Goal: Task Accomplishment & Management: Complete application form

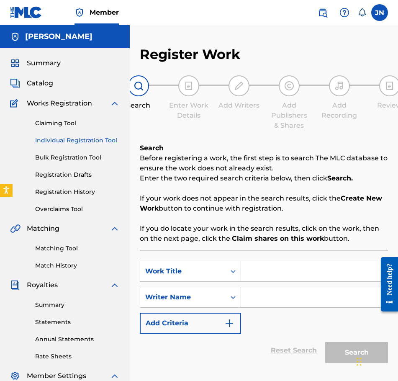
click at [82, 191] on link "Registration History" at bounding box center [77, 192] width 85 height 9
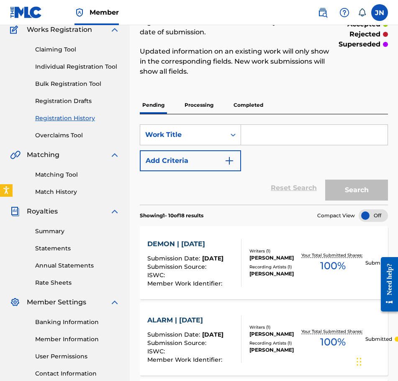
scroll to position [54, 0]
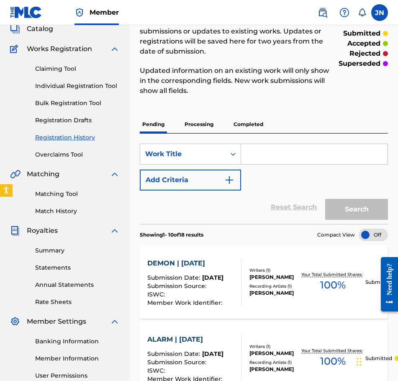
click at [89, 89] on link "Individual Registration Tool" at bounding box center [77, 86] width 85 height 9
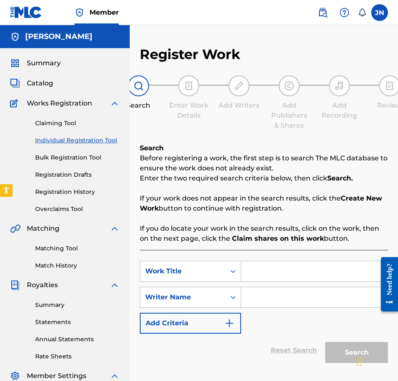
click at [275, 278] on input "Search Form" at bounding box center [314, 271] width 147 height 20
paste input "CAVE | [DATE]"
type input "CAVE | [DATE]"
click at [339, 292] on input "Search Form" at bounding box center [314, 297] width 147 height 20
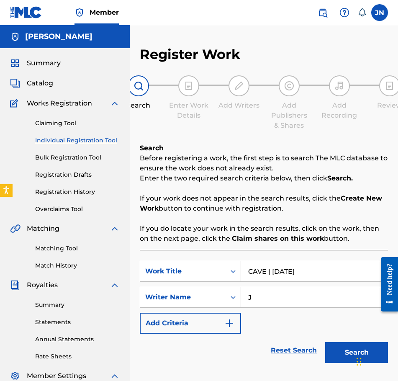
type input "J"
click at [337, 350] on button "Search" at bounding box center [357, 352] width 63 height 21
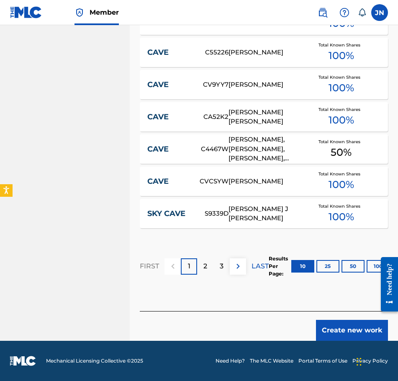
click at [357, 327] on button "Create new work" at bounding box center [352, 330] width 72 height 21
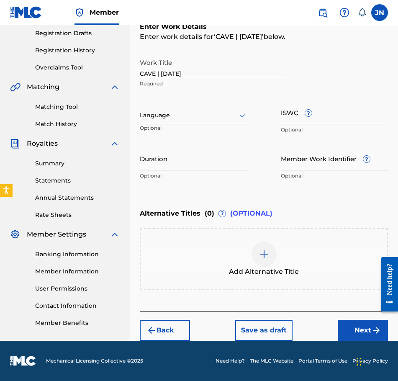
scroll to position [142, 0]
click at [203, 122] on div "Language" at bounding box center [194, 116] width 108 height 18
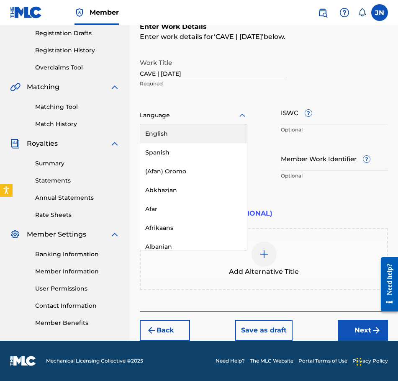
click at [214, 127] on div "English" at bounding box center [193, 133] width 107 height 19
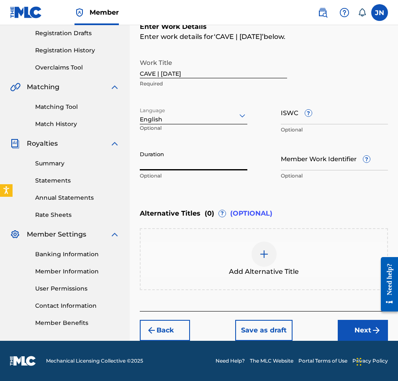
click at [200, 153] on input "Duration" at bounding box center [194, 159] width 108 height 24
type input "02:07"
click at [352, 331] on button "Next" at bounding box center [363, 330] width 50 height 21
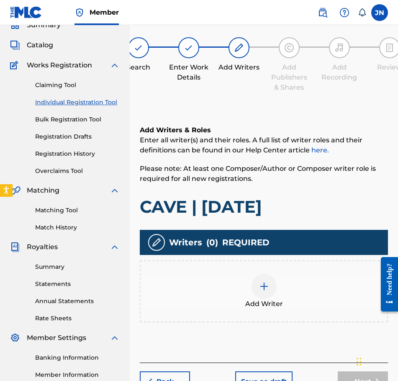
scroll to position [38, 0]
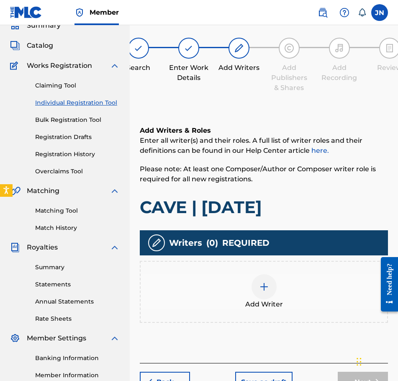
click at [258, 286] on div at bounding box center [264, 286] width 25 height 25
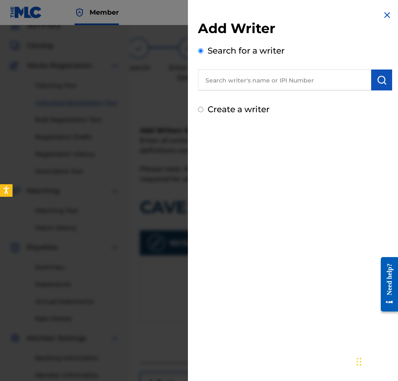
click at [209, 115] on div "Create a writer" at bounding box center [295, 109] width 194 height 13
click at [217, 111] on label "Create a writer" at bounding box center [239, 109] width 62 height 10
radio input "true"
click at [204, 111] on input "Create a writer" at bounding box center [200, 109] width 5 height 5
radio input "false"
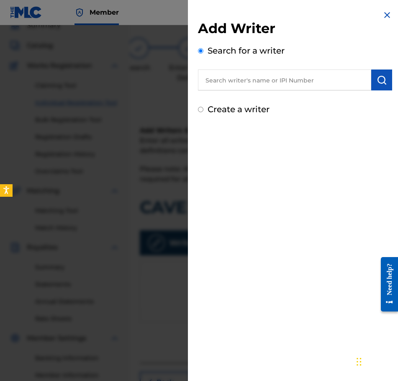
radio input "true"
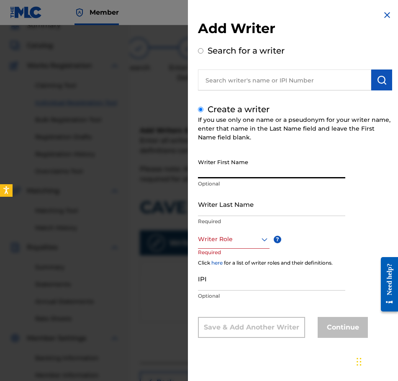
click at [247, 173] on input "Writer First Name" at bounding box center [271, 167] width 147 height 24
type input "[PERSON_NAME]"
type input "Najdzionek"
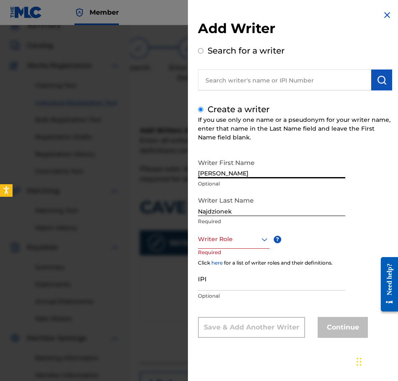
click at [248, 249] on div "Writer Role ? Required" at bounding box center [242, 249] width 88 height 38
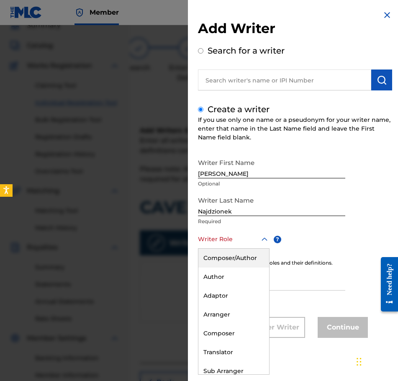
click at [251, 245] on div "Writer Role" at bounding box center [234, 239] width 72 height 19
click at [251, 258] on div "Composer/Author" at bounding box center [234, 258] width 71 height 19
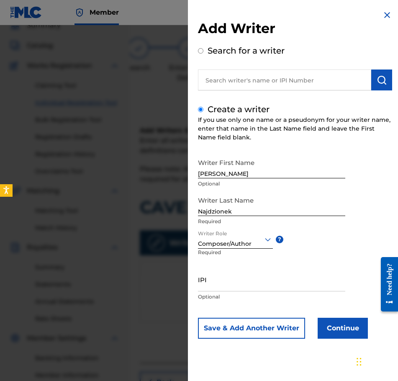
click at [349, 329] on button "Continue" at bounding box center [343, 328] width 50 height 21
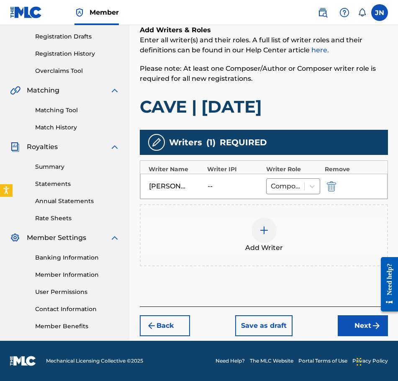
click at [365, 325] on button "Next" at bounding box center [363, 326] width 50 height 21
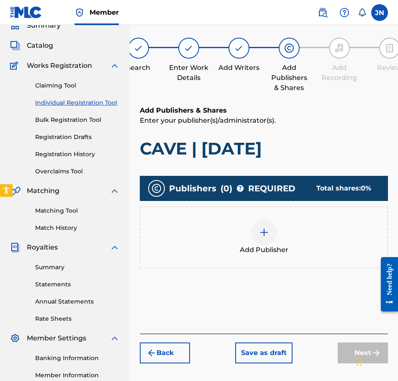
click at [266, 249] on span "Add Publisher" at bounding box center [264, 250] width 49 height 10
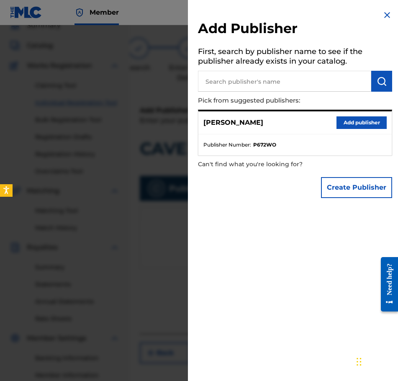
click at [344, 120] on button "Add publisher" at bounding box center [362, 122] width 50 height 13
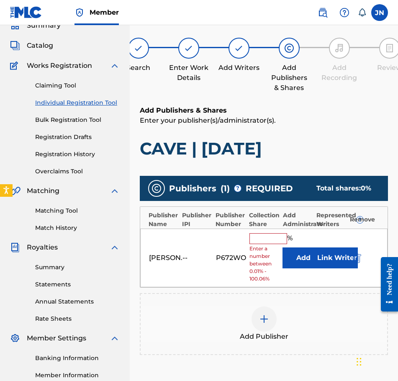
click at [271, 241] on input "text" at bounding box center [269, 238] width 38 height 11
type input "100"
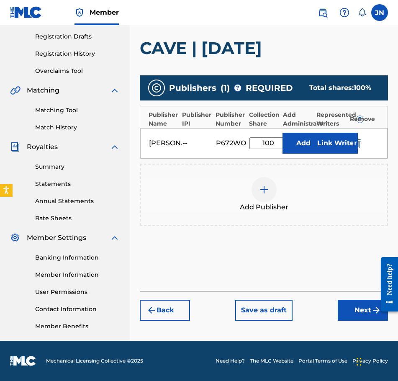
click at [375, 315] on div at bounding box center [386, 284] width 23 height 67
click at [369, 311] on button "Next" at bounding box center [363, 310] width 50 height 21
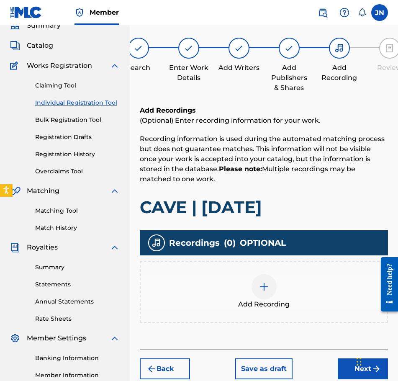
click at [268, 280] on div at bounding box center [264, 286] width 25 height 25
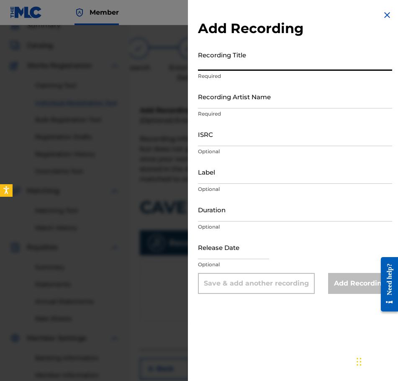
click at [263, 53] on input "Recording Title" at bounding box center [295, 59] width 194 height 24
paste input "CAVE | [DATE]"
type input "CAVE | [DATE]"
click at [277, 84] on div "Recording Title CAVE | [DATE] Required" at bounding box center [295, 66] width 194 height 38
click at [274, 101] on input "Recording Artist Name" at bounding box center [295, 97] width 194 height 24
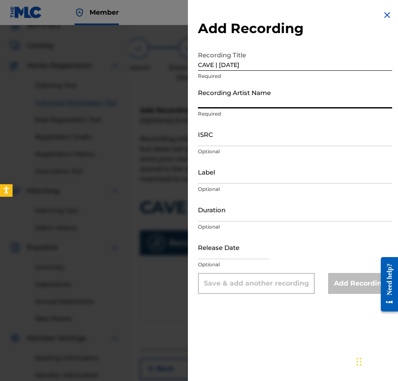
type input "[PERSON_NAME]"
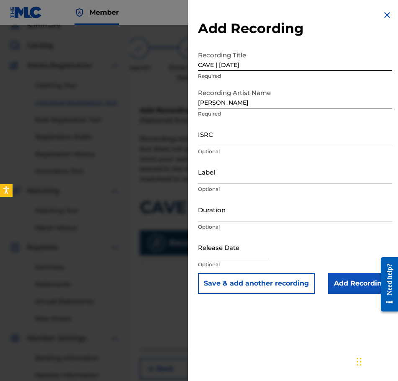
click at [293, 139] on input "ISRC" at bounding box center [295, 134] width 194 height 24
paste input "QZWFE2586934"
type input "QZWFE2586934"
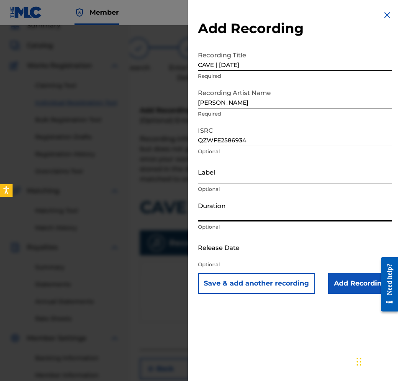
click at [230, 215] on input "Duration" at bounding box center [295, 210] width 194 height 24
click at [263, 224] on p "Optional" at bounding box center [295, 227] width 194 height 8
click at [262, 215] on input "02:09" at bounding box center [295, 210] width 194 height 24
type input "02:07"
drag, startPoint x: 228, startPoint y: 242, endPoint x: 233, endPoint y: 245, distance: 5.8
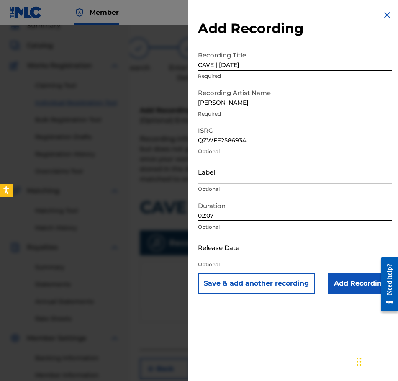
click at [228, 244] on input "text" at bounding box center [233, 247] width 71 height 24
select select "8"
select select "2025"
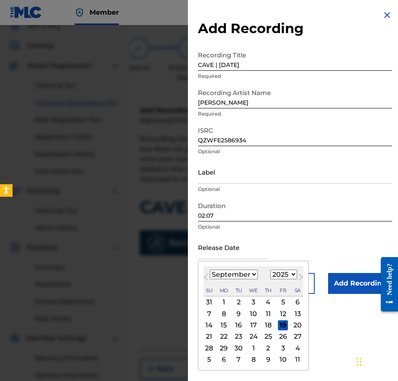
type input "[DATE]"
select select "6"
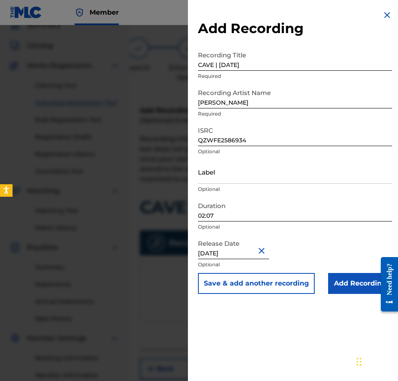
click at [357, 281] on input "Add Recording" at bounding box center [360, 283] width 64 height 21
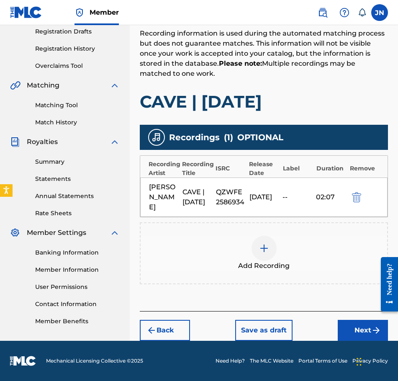
click at [362, 321] on button "Next" at bounding box center [363, 330] width 50 height 21
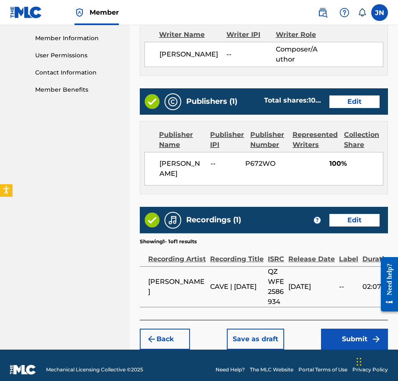
scroll to position [384, 0]
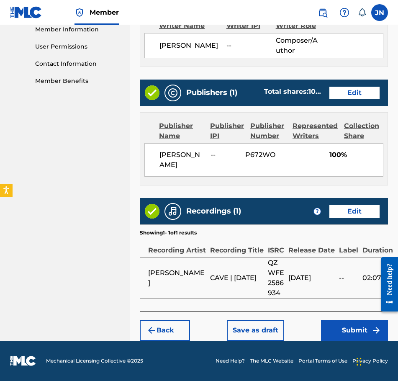
click at [333, 333] on button "Submit" at bounding box center [354, 330] width 67 height 21
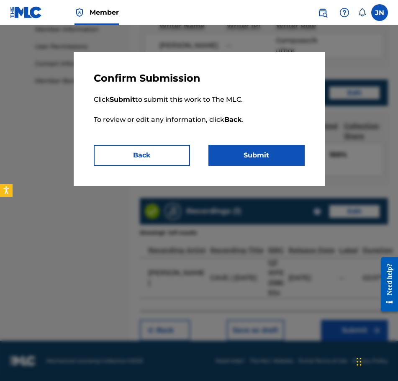
click at [246, 155] on button "Submit" at bounding box center [257, 155] width 96 height 21
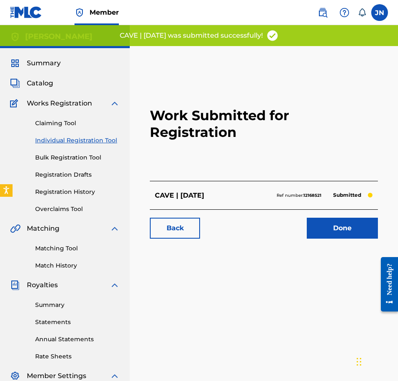
click at [80, 139] on link "Individual Registration Tool" at bounding box center [77, 140] width 85 height 9
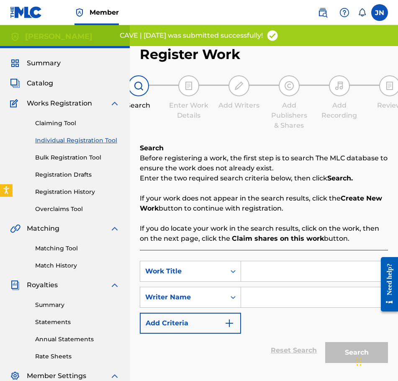
click at [276, 275] on input "Search Form" at bounding box center [314, 271] width 147 height 20
paste input "untitled 02 | [DATE]"
type input "untitled 02 | [DATE]"
click at [294, 299] on input "Search Form" at bounding box center [314, 297] width 147 height 20
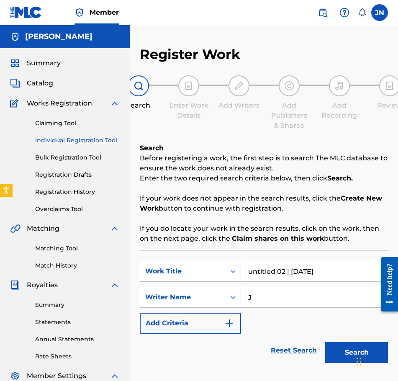
type input "J"
click at [334, 347] on button "Search" at bounding box center [357, 352] width 63 height 21
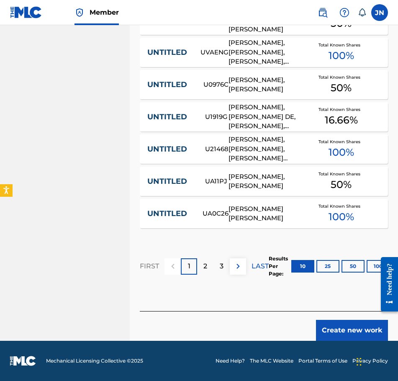
click at [357, 331] on button "Create new work" at bounding box center [352, 330] width 72 height 21
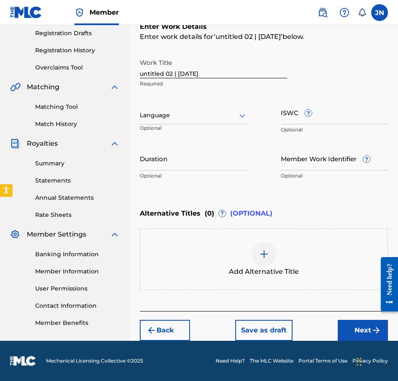
click at [204, 115] on div at bounding box center [194, 115] width 108 height 10
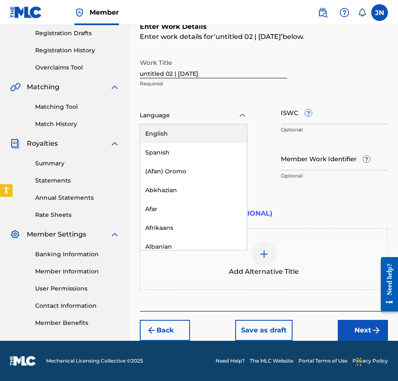
click at [207, 132] on div "English" at bounding box center [193, 133] width 107 height 19
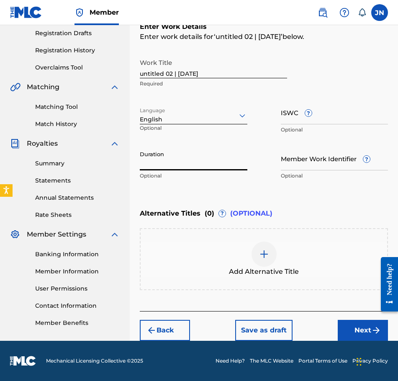
click at [217, 160] on input "Duration" at bounding box center [194, 159] width 108 height 24
type input "01:55"
click at [365, 330] on button "Next" at bounding box center [363, 330] width 50 height 21
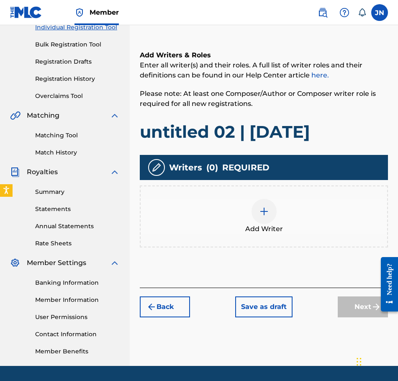
scroll to position [138, 0]
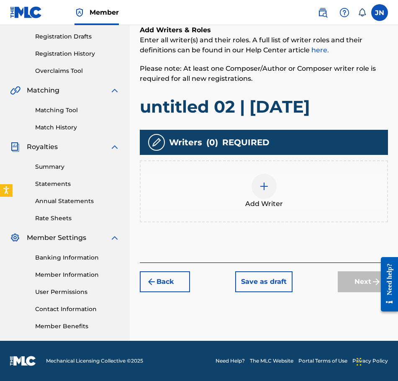
click at [269, 192] on div at bounding box center [264, 186] width 25 height 25
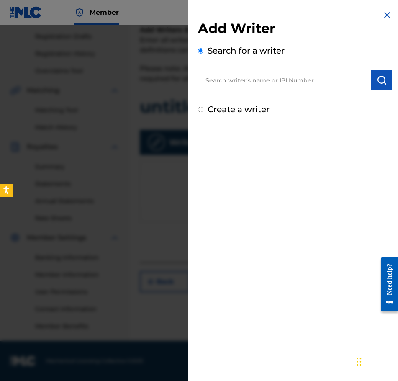
click at [264, 78] on input "text" at bounding box center [284, 80] width 173 height 21
click at [247, 109] on label "Create a writer" at bounding box center [239, 109] width 62 height 10
radio input "true"
click at [204, 109] on input "Create a writer" at bounding box center [200, 109] width 5 height 5
radio input "false"
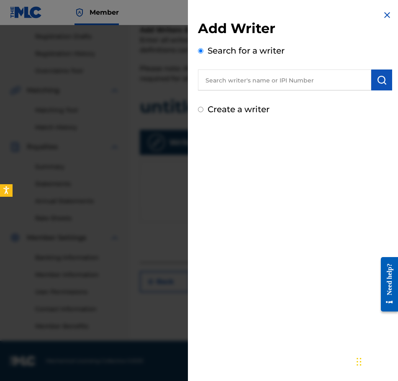
radio input "true"
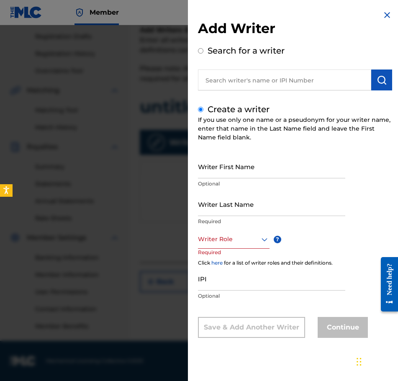
click at [254, 162] on input "Writer First Name" at bounding box center [271, 167] width 147 height 24
type input "j"
type input "[PERSON_NAME]"
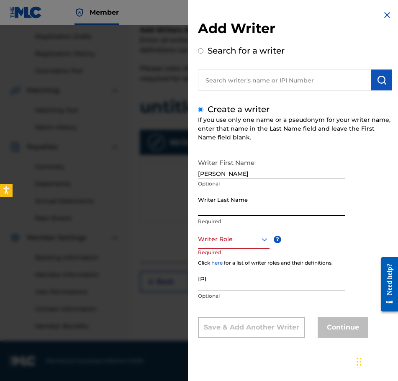
click at [284, 206] on input "Writer Last Name" at bounding box center [271, 204] width 147 height 24
type input "Najdzionek"
click at [224, 243] on div at bounding box center [234, 239] width 72 height 10
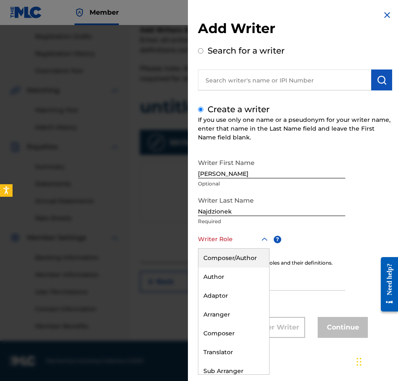
click at [248, 261] on div "Composer/Author" at bounding box center [234, 258] width 71 height 19
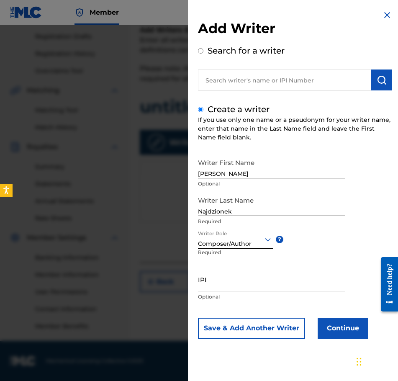
click at [340, 334] on button "Continue" at bounding box center [343, 328] width 50 height 21
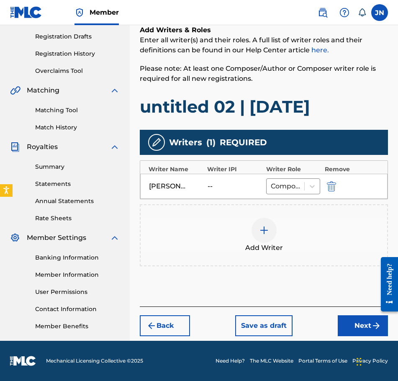
click at [354, 323] on button "Next" at bounding box center [363, 326] width 50 height 21
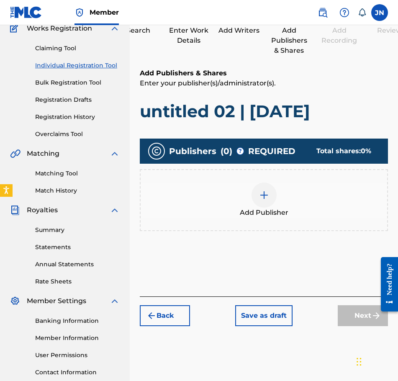
scroll to position [38, 0]
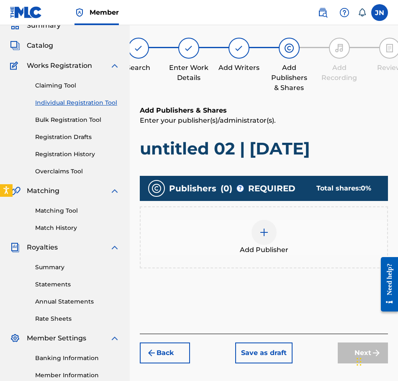
click at [277, 233] on div "Add Publisher" at bounding box center [264, 237] width 247 height 35
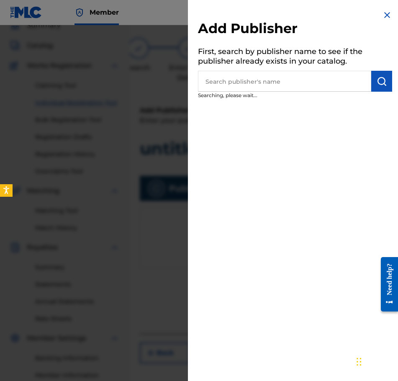
click at [318, 67] on h5 "First, search by publisher name to see if the publisher already exists in your …" at bounding box center [295, 57] width 194 height 26
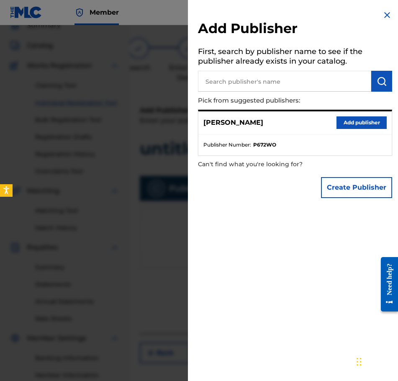
click at [320, 83] on input "text" at bounding box center [284, 81] width 173 height 21
click at [355, 117] on button "Add publisher" at bounding box center [362, 122] width 50 height 13
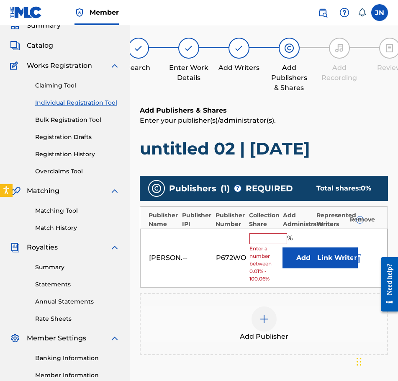
drag, startPoint x: 279, startPoint y: 240, endPoint x: 273, endPoint y: 244, distance: 7.5
click at [279, 240] on input "text" at bounding box center [269, 238] width 38 height 11
type input "100"
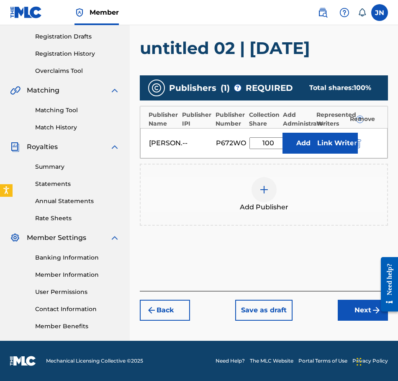
click at [370, 309] on button "Next" at bounding box center [363, 310] width 50 height 21
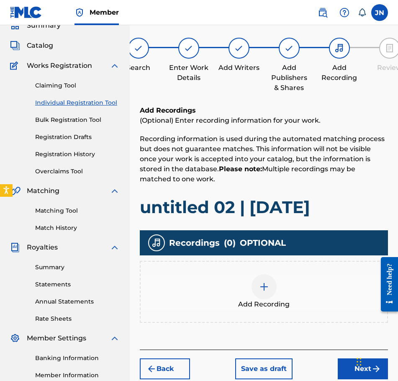
click at [258, 284] on div at bounding box center [264, 286] width 25 height 25
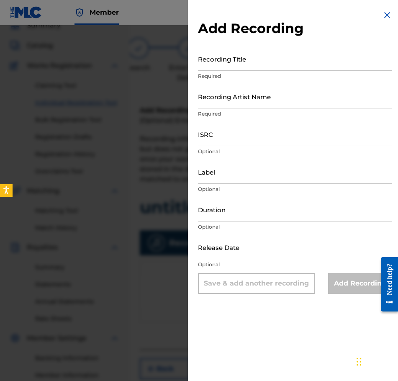
drag, startPoint x: 264, startPoint y: 39, endPoint x: 271, endPoint y: 59, distance: 21.1
click at [264, 39] on div "Add Recording Recording Title Required Recording Artist Name Required ISRC Opti…" at bounding box center [295, 152] width 215 height 304
click at [271, 59] on input "Recording Title" at bounding box center [295, 59] width 194 height 24
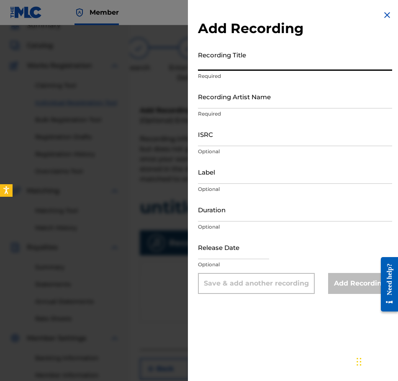
paste input "untitled 02 | [DATE]"
type input "untitled 02 | [DATE]"
click at [282, 101] on input "Recording Artist Name" at bounding box center [295, 97] width 194 height 24
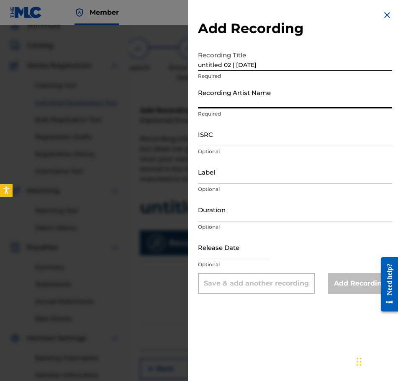
type input "[PERSON_NAME]"
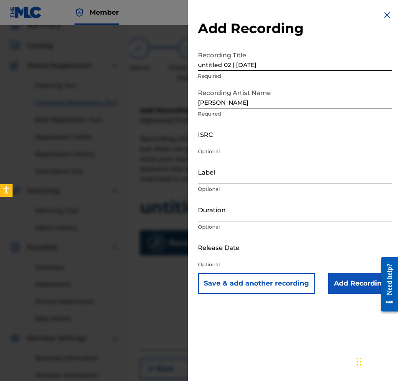
click at [326, 141] on input "ISRC" at bounding box center [295, 134] width 194 height 24
paste input "QZWFE2586935"
type input "QZWFE2586935"
click at [207, 209] on input "Duration" at bounding box center [295, 210] width 194 height 24
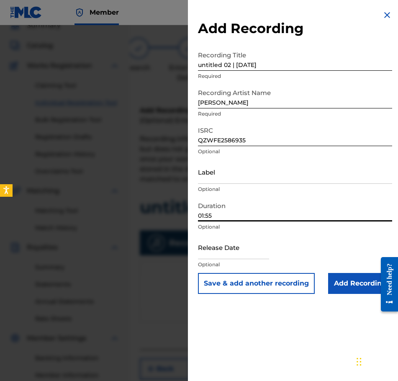
type input "01:55"
click at [230, 246] on input "text" at bounding box center [233, 247] width 71 height 24
select select "8"
select select "2025"
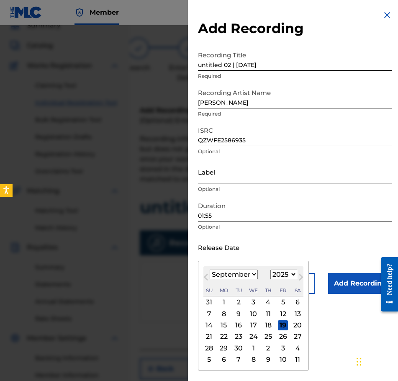
type input "[DATE]"
select select "6"
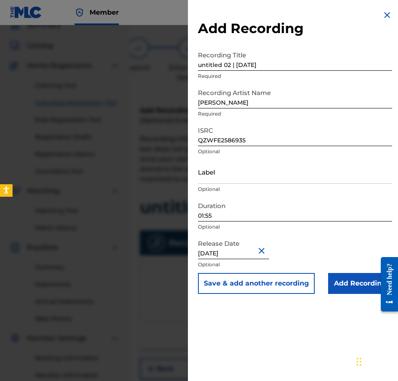
click at [356, 289] on input "Add Recording" at bounding box center [360, 283] width 64 height 21
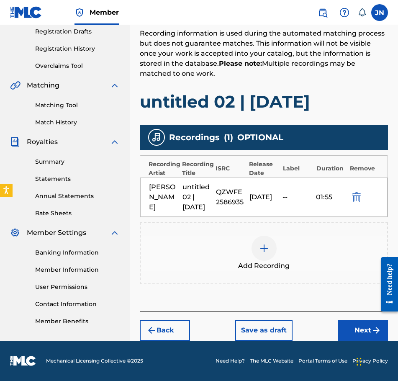
click at [352, 329] on button "Next" at bounding box center [363, 330] width 50 height 21
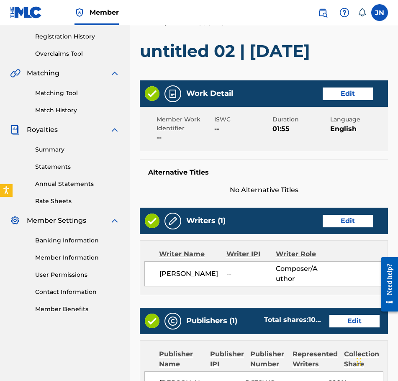
scroll to position [331, 0]
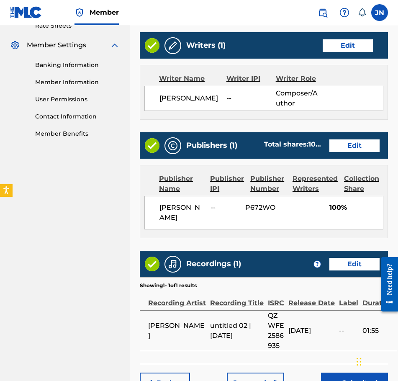
click at [353, 374] on button "Submit" at bounding box center [354, 383] width 67 height 21
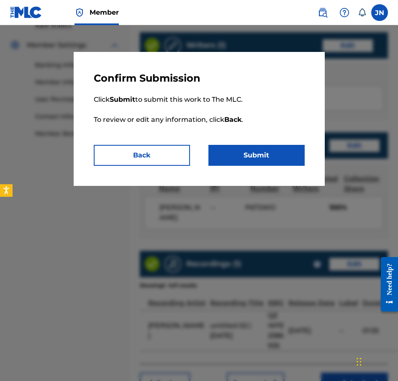
click at [268, 162] on button "Submit" at bounding box center [257, 155] width 96 height 21
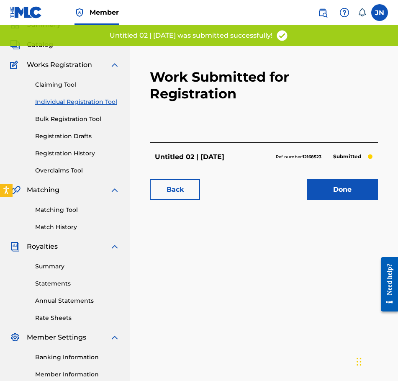
scroll to position [42, 0]
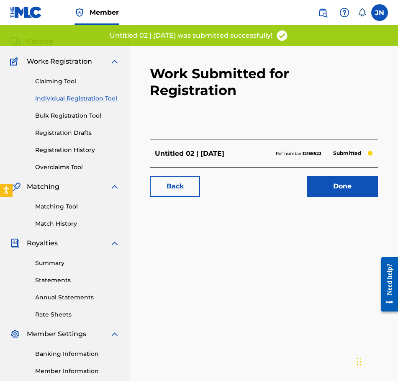
click at [91, 96] on link "Individual Registration Tool" at bounding box center [77, 98] width 85 height 9
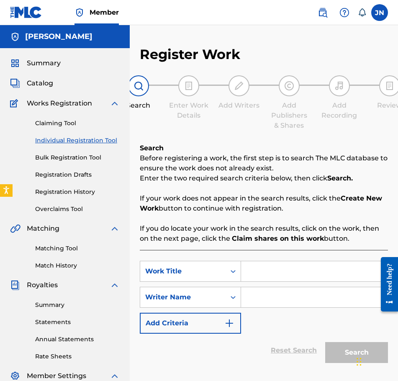
click at [269, 267] on input "Search Form" at bounding box center [314, 271] width 147 height 20
paste input "OVERSTIM | [DATE] (feat. narcyyy"
type input "OVERSTIM | [DATE] (feat. narcyyy)"
drag, startPoint x: 288, startPoint y: 285, endPoint x: 293, endPoint y: 294, distance: 9.9
click at [291, 291] on div "SearchWithCriteriabed78e03-c16d-4b49-95a0-4b2634440ca7 Work Title OVERSTIM | [D…" at bounding box center [264, 297] width 248 height 73
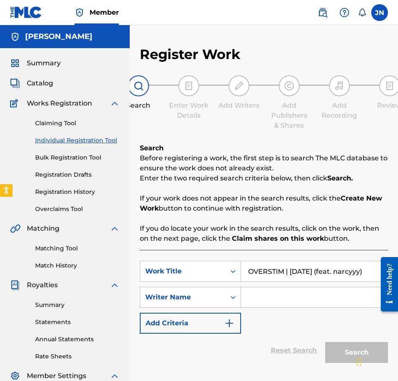
click at [293, 294] on input "Search Form" at bounding box center [314, 297] width 147 height 20
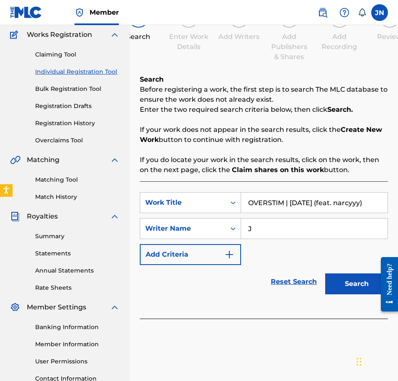
scroll to position [84, 0]
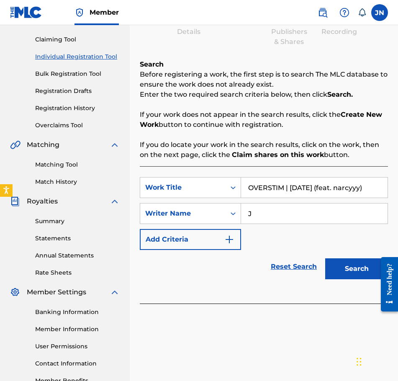
type input "J"
click at [352, 272] on button "Search" at bounding box center [357, 269] width 63 height 21
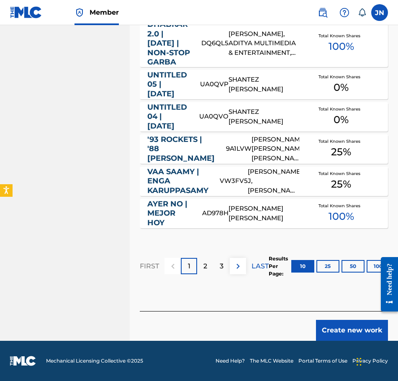
click at [358, 334] on button "Create new work" at bounding box center [352, 330] width 72 height 21
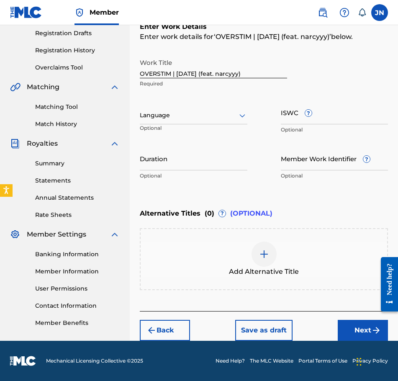
click at [215, 165] on input "Duration" at bounding box center [194, 159] width 108 height 24
type input "02:52"
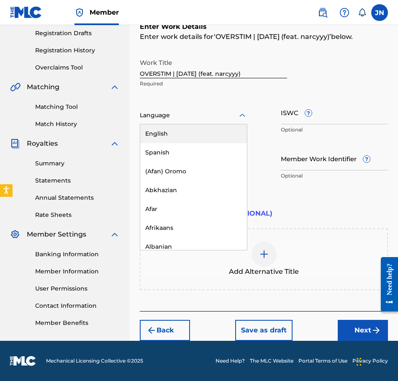
click at [157, 112] on div at bounding box center [194, 115] width 108 height 10
click at [189, 133] on div "English" at bounding box center [193, 133] width 107 height 19
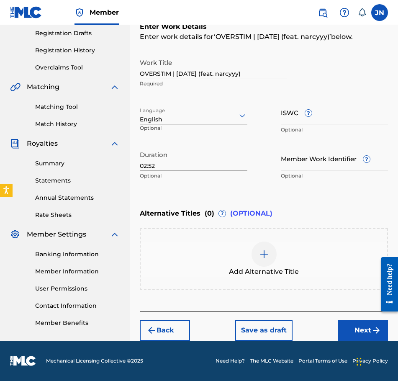
click at [372, 336] on button "Next" at bounding box center [363, 330] width 50 height 21
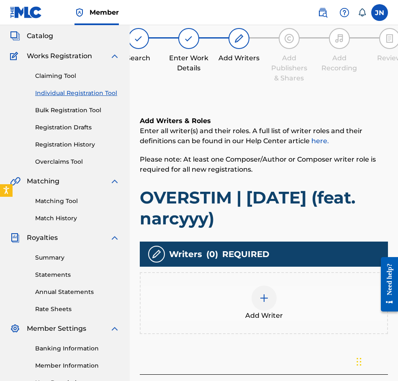
scroll to position [38, 0]
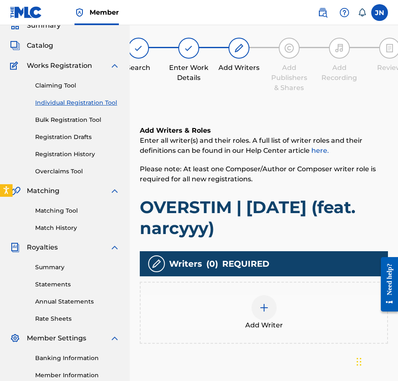
click at [230, 308] on div "Add Writer" at bounding box center [264, 312] width 247 height 35
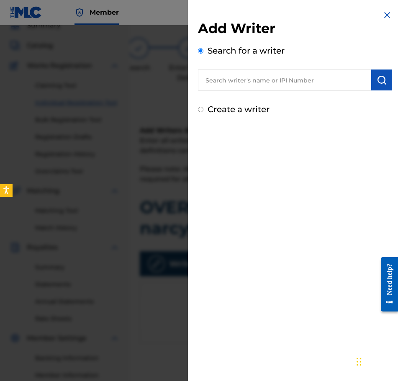
click at [247, 104] on div "Create a writer" at bounding box center [295, 109] width 194 height 13
click at [244, 114] on div "Create a writer" at bounding box center [295, 109] width 194 height 13
drag, startPoint x: 242, startPoint y: 110, endPoint x: 247, endPoint y: 115, distance: 6.5
click at [242, 110] on label "Create a writer" at bounding box center [239, 109] width 62 height 10
radio input "true"
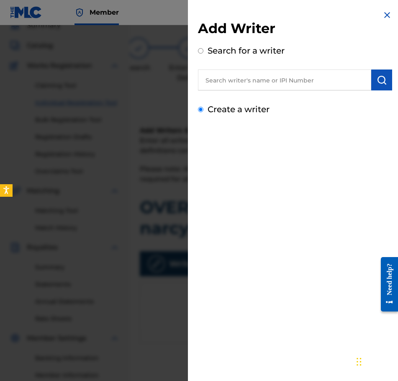
click at [204, 110] on input "Create a writer" at bounding box center [200, 109] width 5 height 5
radio input "false"
radio input "true"
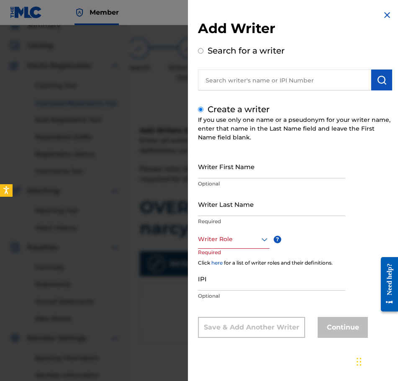
click at [255, 169] on input "Writer First Name" at bounding box center [271, 167] width 147 height 24
type input "[PERSON_NAME]"
click at [253, 207] on input "Writer Last Name" at bounding box center [271, 204] width 147 height 24
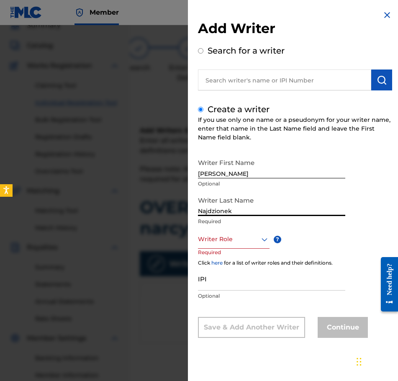
type input "Najdzionek"
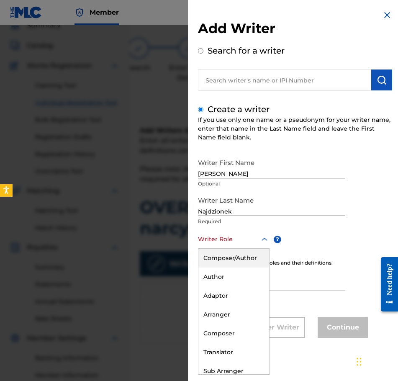
click at [240, 243] on div at bounding box center [234, 239] width 72 height 10
click at [247, 254] on div "Composer/Author" at bounding box center [234, 258] width 71 height 19
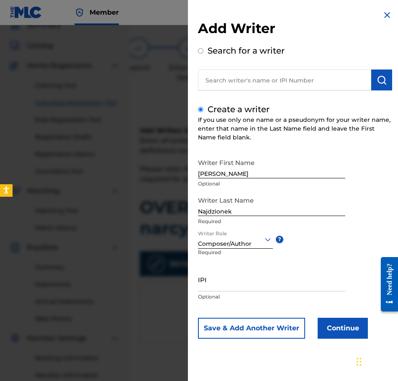
click at [349, 325] on button "Continue" at bounding box center [343, 328] width 50 height 21
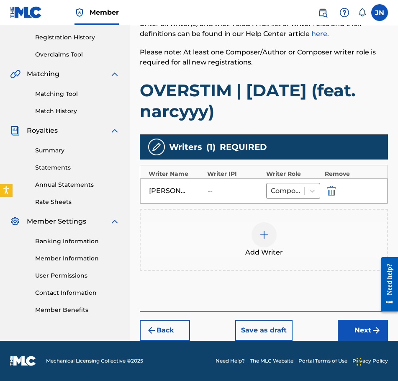
click at [362, 333] on button "Next" at bounding box center [363, 330] width 50 height 21
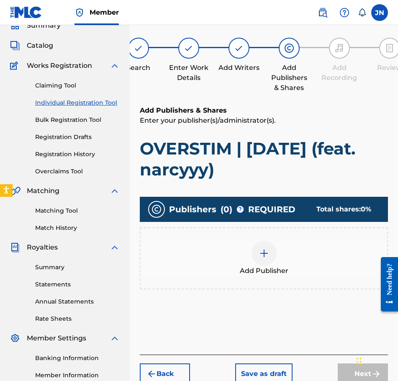
click at [292, 248] on div "Add Publisher" at bounding box center [264, 258] width 247 height 35
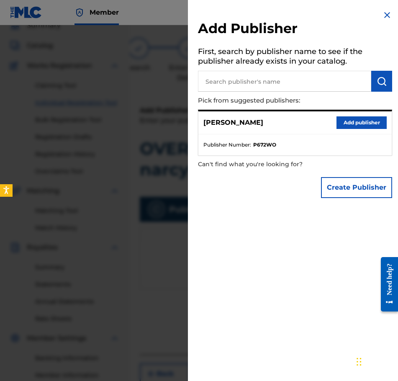
click at [357, 120] on button "Add publisher" at bounding box center [362, 122] width 50 height 13
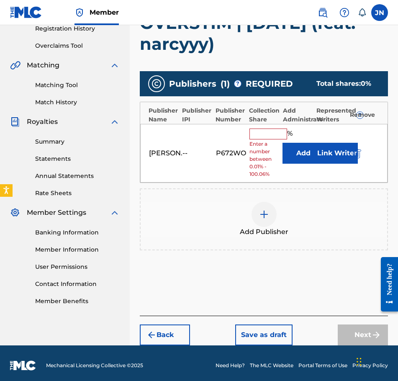
click at [266, 136] on input "text" at bounding box center [269, 134] width 38 height 11
type input "100"
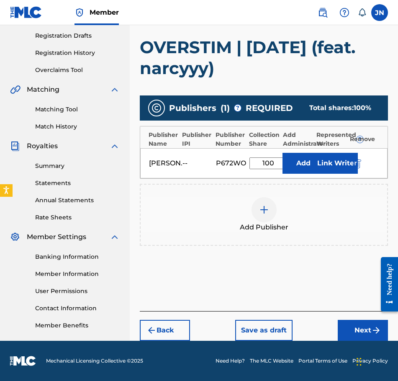
click at [359, 328] on button "Next" at bounding box center [363, 330] width 50 height 21
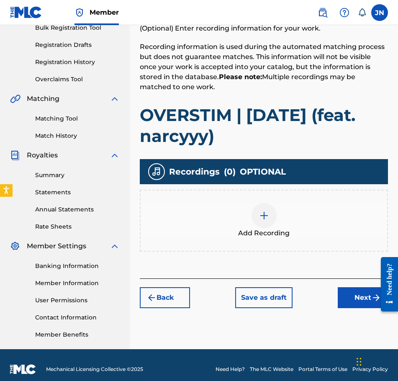
scroll to position [138, 0]
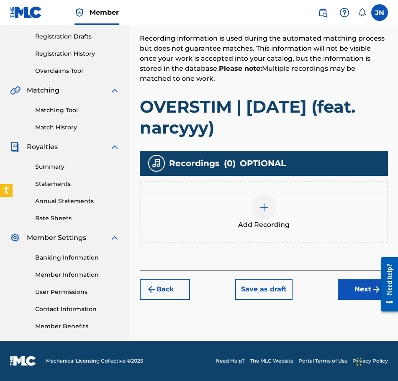
click at [314, 181] on div "Add Recording" at bounding box center [264, 212] width 248 height 62
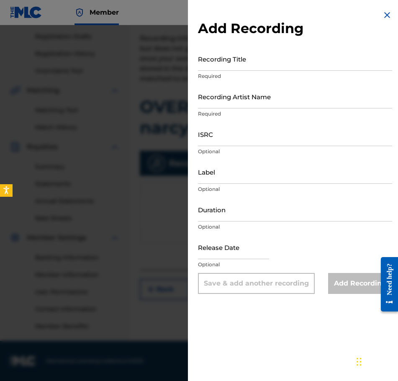
click at [237, 65] on input "Recording Title" at bounding box center [295, 59] width 194 height 24
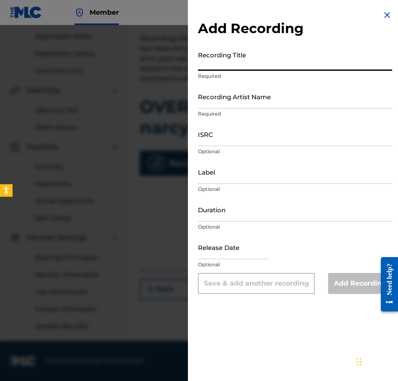
paste input "QZWFE2586936"
type input "QZWFE2586936"
drag, startPoint x: 272, startPoint y: 62, endPoint x: 152, endPoint y: 68, distance: 120.8
click at [152, 68] on div "Add Recording Recording Title QZWFE2586936 Required Recording Artist Name Requi…" at bounding box center [199, 203] width 398 height 356
click at [290, 67] on input "Recording Title" at bounding box center [295, 59] width 194 height 24
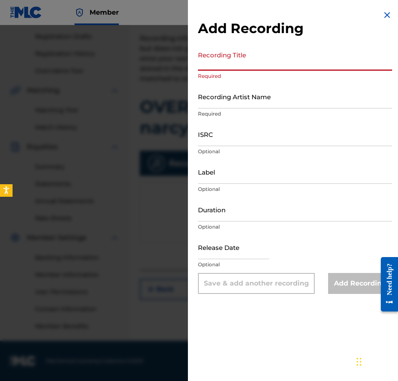
paste input "OVERSTIM | [DATE] (feat. narcyyy)"
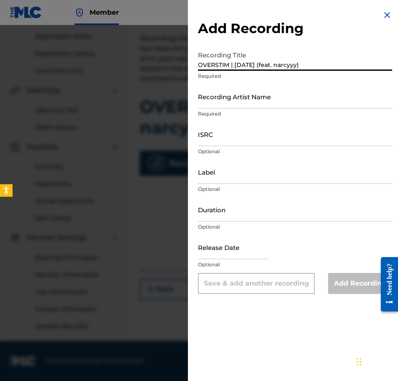
type input "OVERSTIM | [DATE] (feat. narcyyy)"
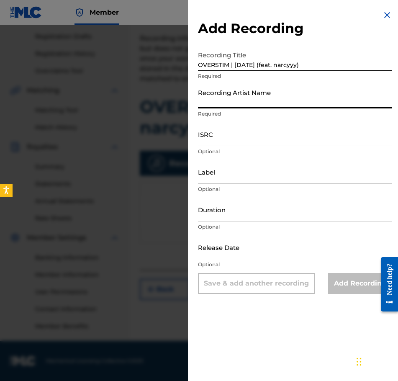
click at [308, 93] on input "Recording Artist Name" at bounding box center [295, 97] width 194 height 24
type input "[PERSON_NAME]"
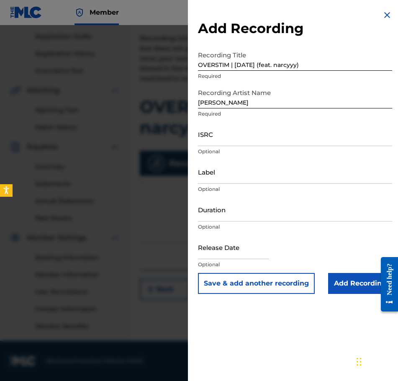
click at [243, 137] on input "ISRC" at bounding box center [295, 134] width 194 height 24
paste input "QZWFE2586936"
type input "QZWFE2586936"
click at [215, 206] on input "Duration" at bounding box center [295, 210] width 194 height 24
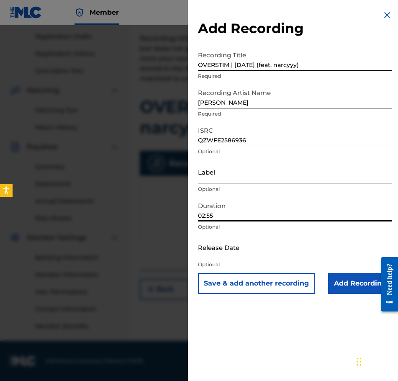
type input "02:55"
click at [259, 249] on input "text" at bounding box center [233, 247] width 71 height 24
select select "8"
select select "2025"
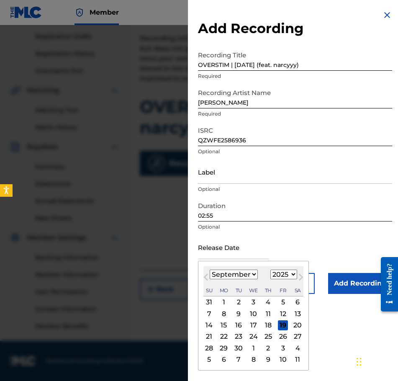
type input "[DATE]"
select select "6"
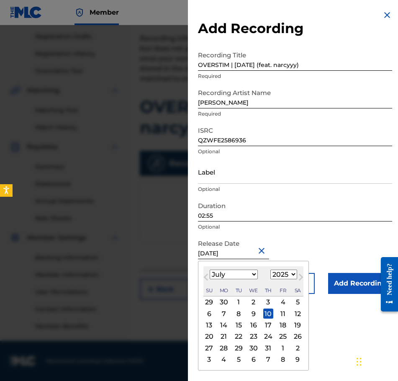
click at [225, 224] on p "Optional" at bounding box center [295, 227] width 194 height 8
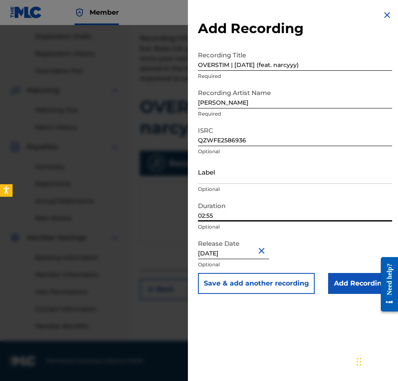
click at [225, 217] on input "02:55" at bounding box center [295, 210] width 194 height 24
type input "02:52"
click at [359, 292] on input "Add Recording" at bounding box center [360, 283] width 64 height 21
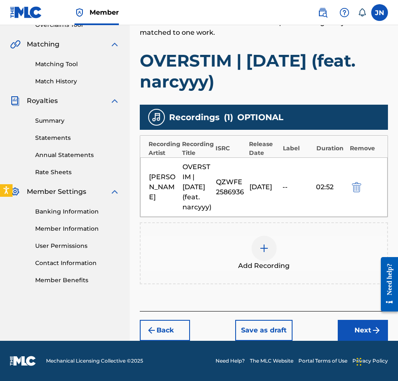
click at [356, 331] on button "Next" at bounding box center [363, 330] width 50 height 21
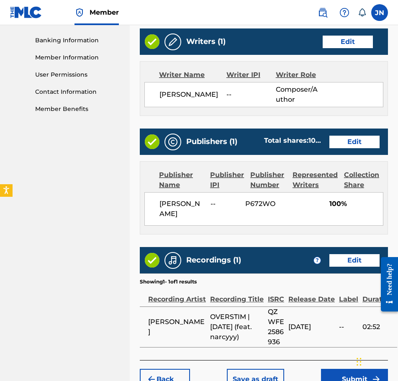
scroll to position [405, 0]
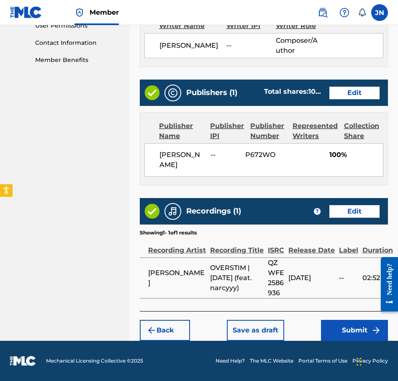
click at [347, 336] on button "Submit" at bounding box center [354, 330] width 67 height 21
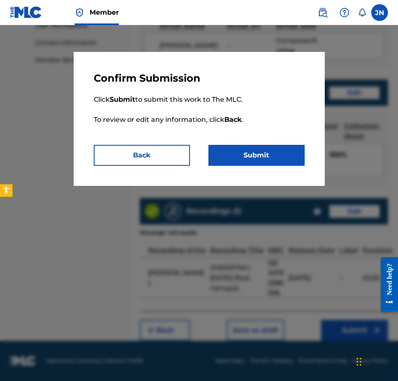
click at [240, 153] on button "Submit" at bounding box center [257, 155] width 96 height 21
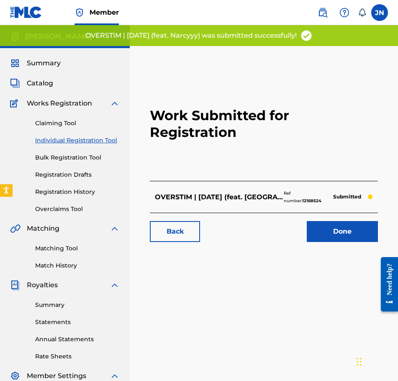
click at [89, 141] on link "Individual Registration Tool" at bounding box center [77, 140] width 85 height 9
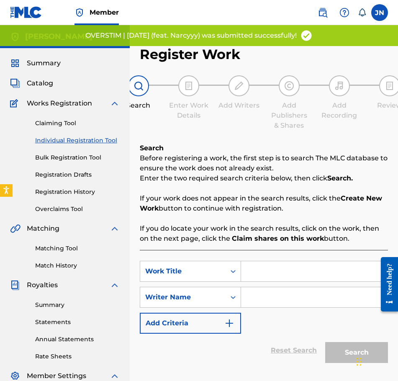
click at [304, 273] on input "Search Form" at bounding box center [314, 271] width 147 height 20
paste input "DO OR DIE | [DATE]"
type input "DO OR DIE | [DATE]"
click at [281, 292] on input "Search Form" at bounding box center [314, 297] width 147 height 20
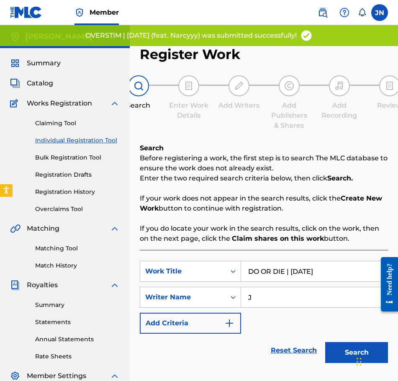
type input "J"
click at [336, 342] on div "Search" at bounding box center [354, 351] width 67 height 34
click at [343, 342] on div "Search" at bounding box center [354, 351] width 67 height 34
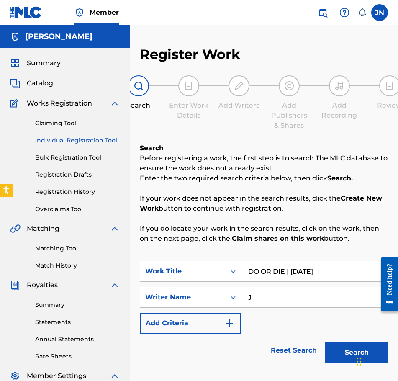
click at [348, 363] on button "Search" at bounding box center [357, 352] width 63 height 21
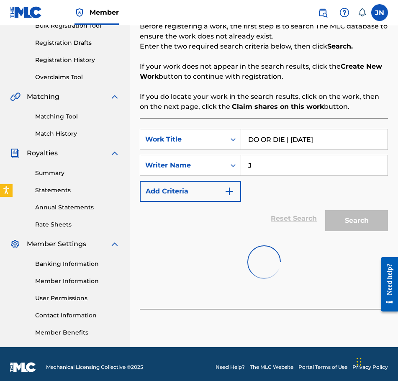
scroll to position [138, 0]
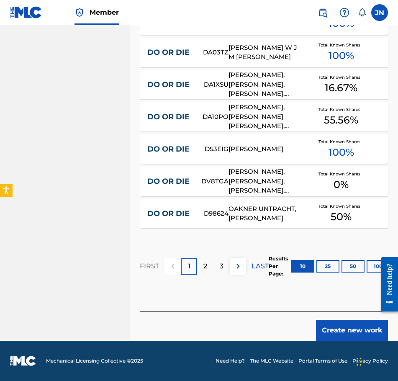
click at [346, 334] on button "Create new work" at bounding box center [352, 330] width 72 height 21
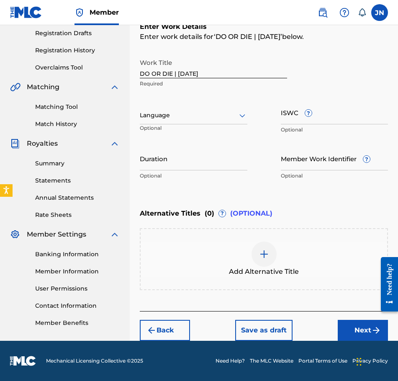
scroll to position [142, 0]
